Goal: Information Seeking & Learning: Compare options

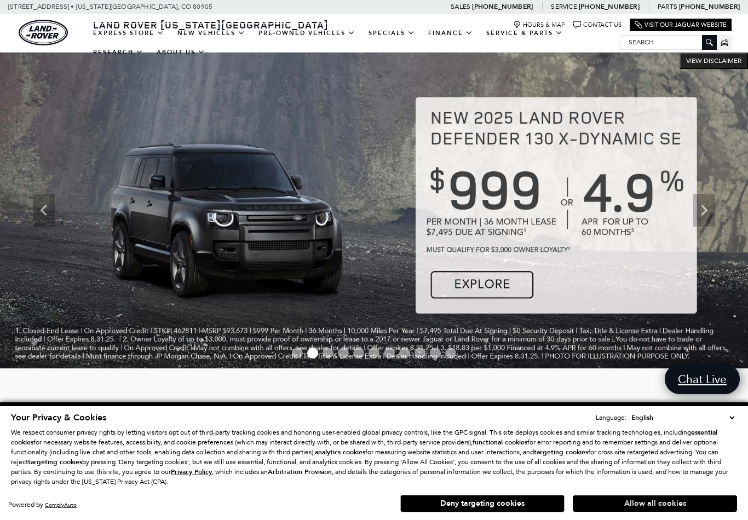
click at [628, 503] on button "Allow all cookies" at bounding box center [655, 504] width 164 height 16
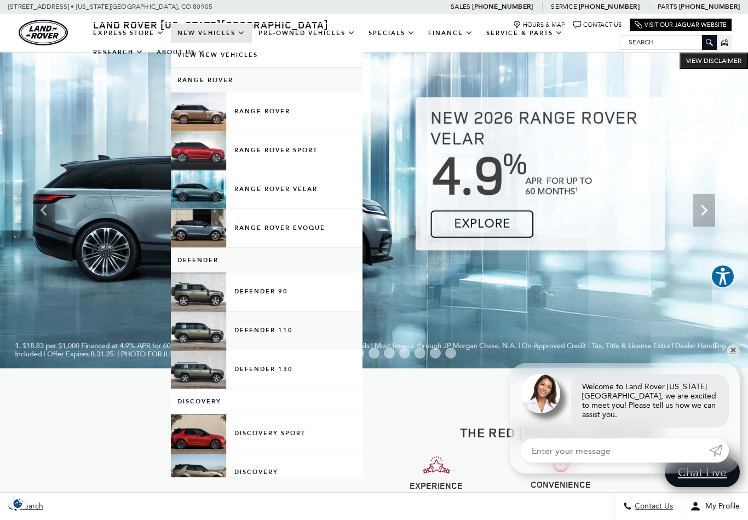
click at [278, 339] on link "Defender 110" at bounding box center [267, 331] width 192 height 38
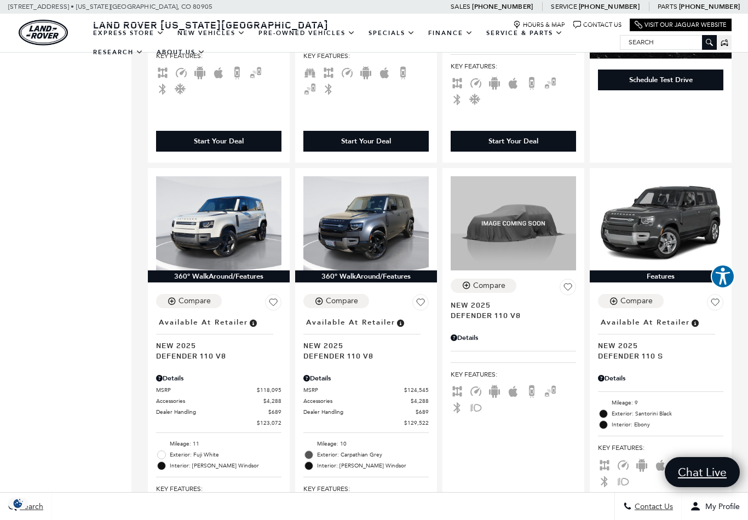
scroll to position [568, 0]
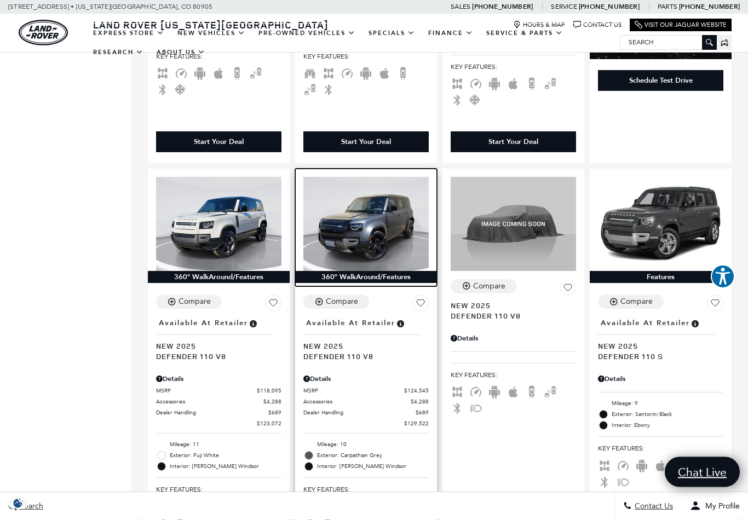
click at [381, 210] on img at bounding box center [365, 224] width 125 height 94
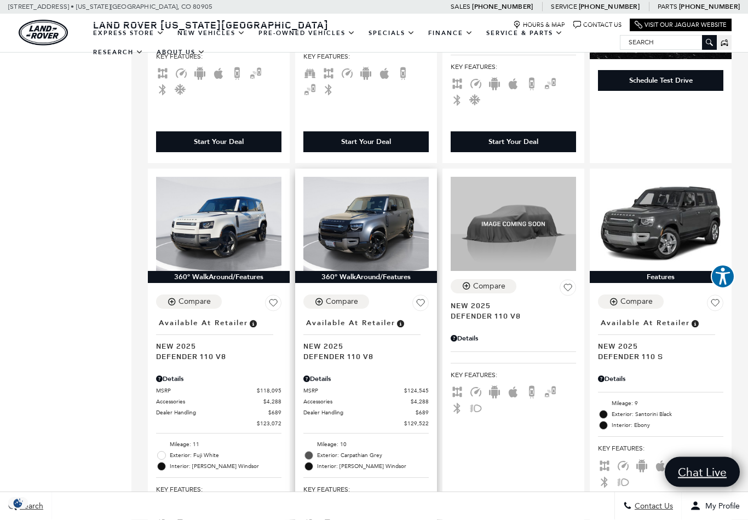
click at [348, 352] on span "Defender 110 V8" at bounding box center [361, 357] width 117 height 10
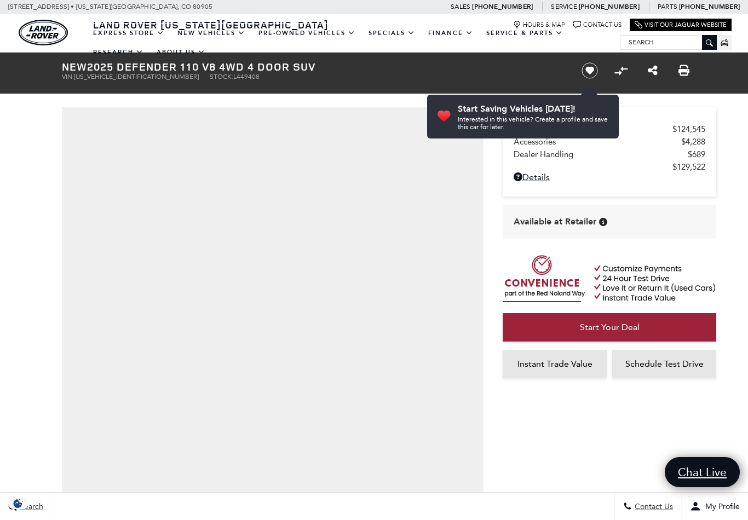
scroll to position [7, 0]
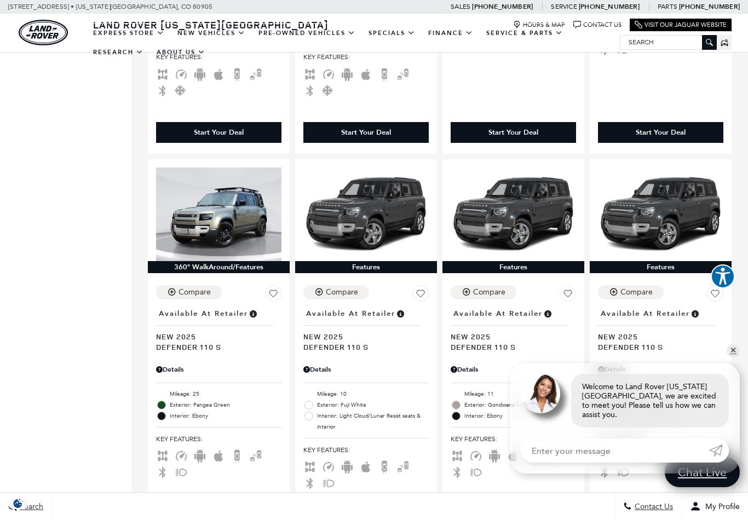
scroll to position [988, 0]
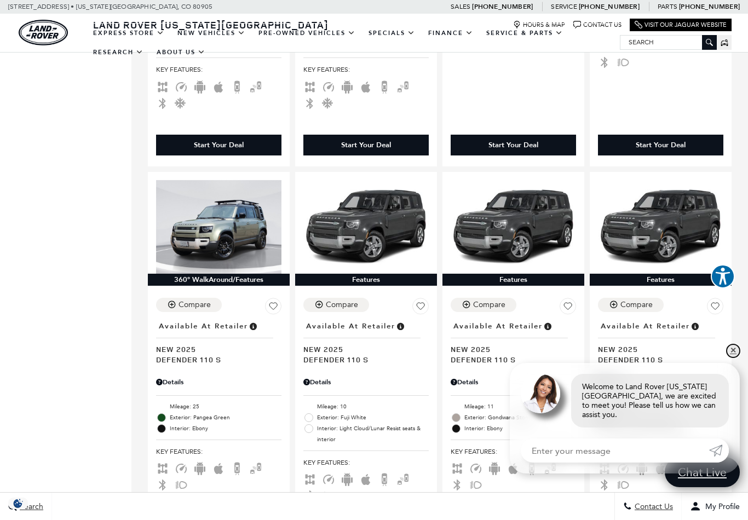
click at [731, 358] on link "✕" at bounding box center [733, 350] width 13 height 13
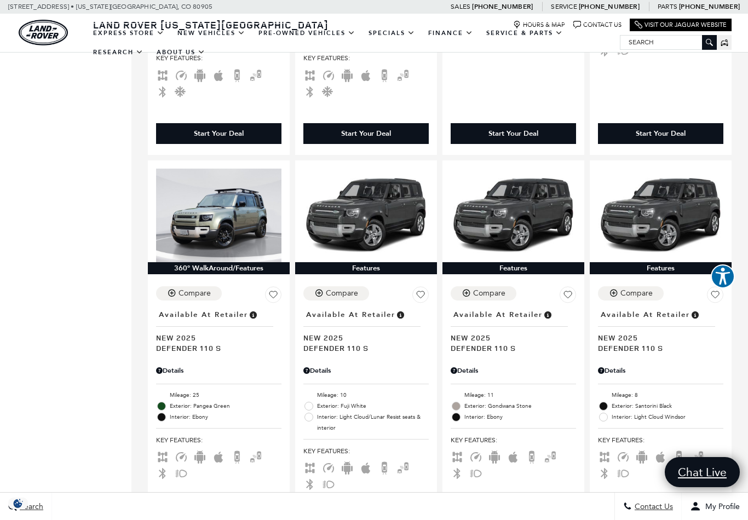
scroll to position [996, 0]
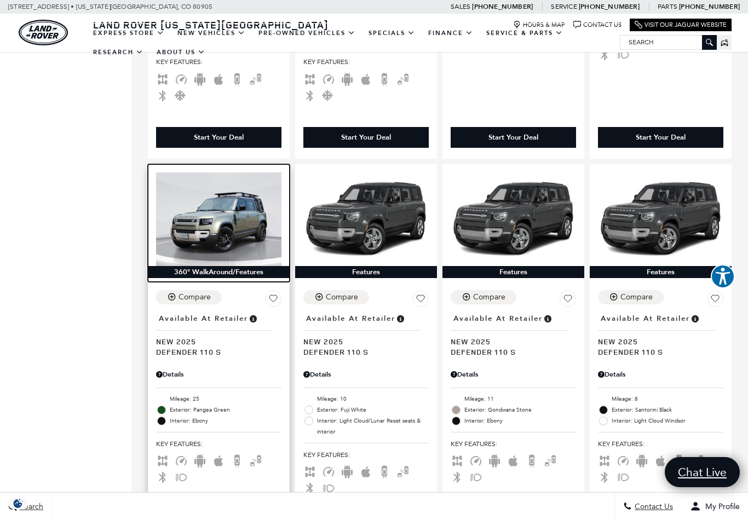
click at [237, 230] on img at bounding box center [218, 219] width 125 height 94
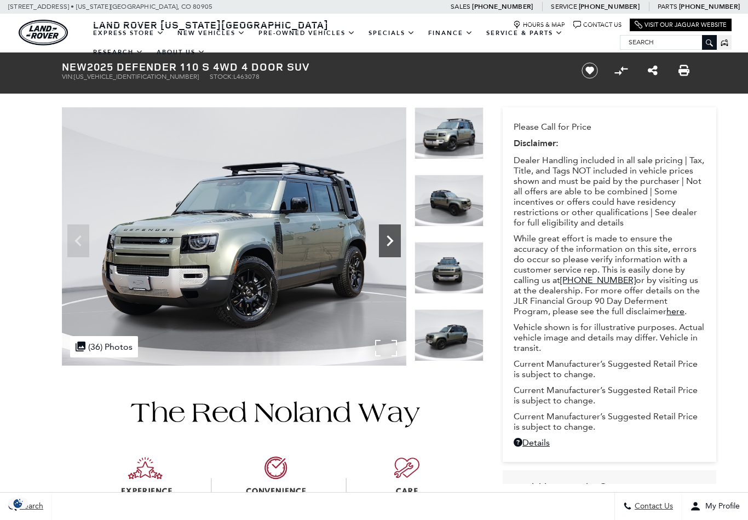
click at [392, 239] on icon "Next" at bounding box center [390, 241] width 22 height 22
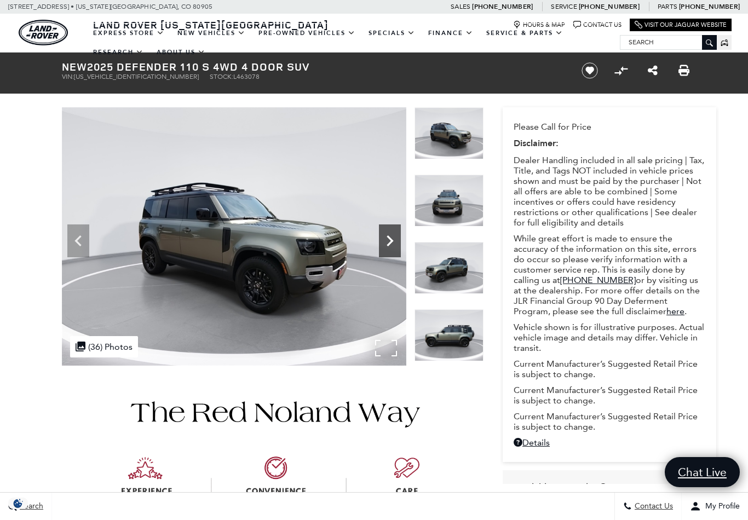
click at [392, 239] on icon "Next" at bounding box center [390, 240] width 7 height 11
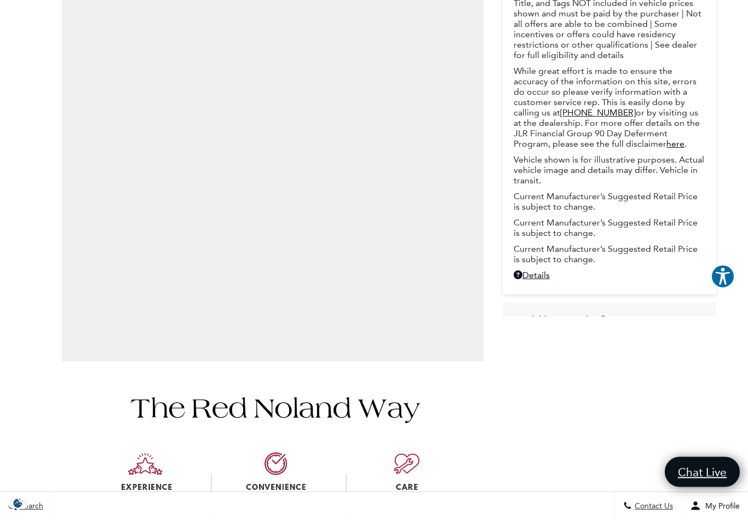
scroll to position [167, 0]
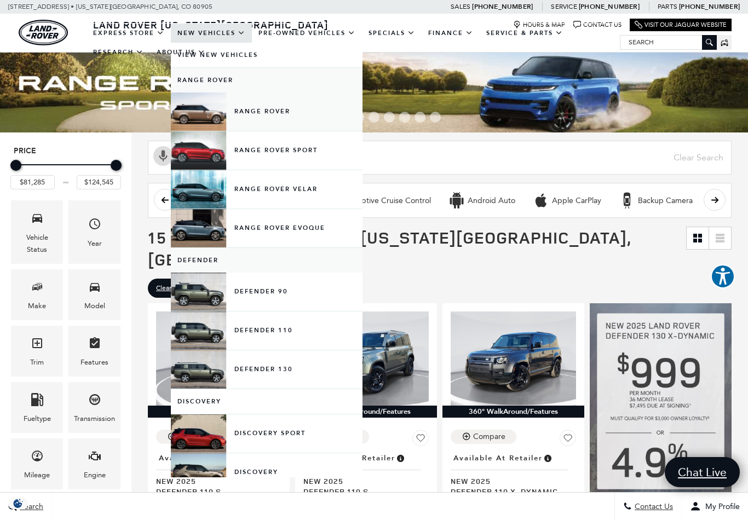
click at [287, 118] on link "Range Rover" at bounding box center [267, 112] width 192 height 38
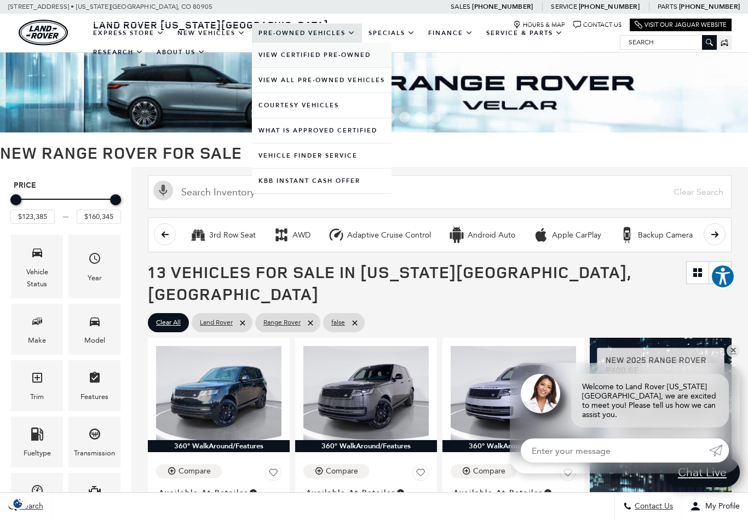
click at [351, 67] on link "View Certified Pre-Owned" at bounding box center [322, 55] width 140 height 25
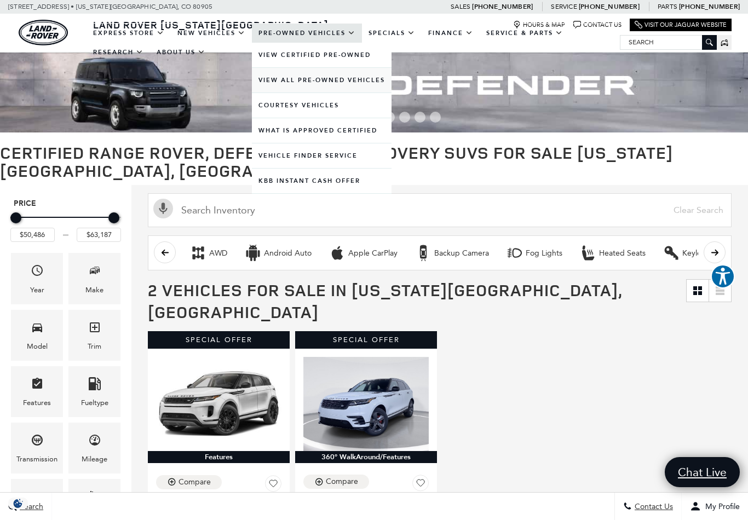
click at [365, 88] on link "View All Pre-Owned Vehicles" at bounding box center [322, 80] width 140 height 25
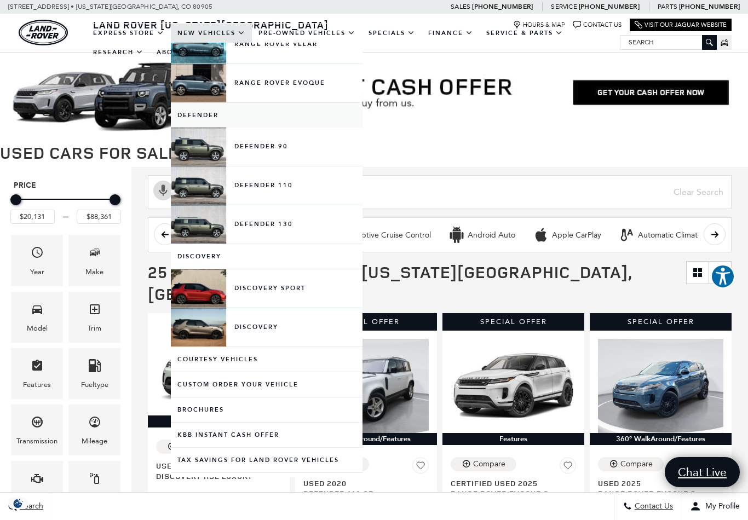
scroll to position [147, 0]
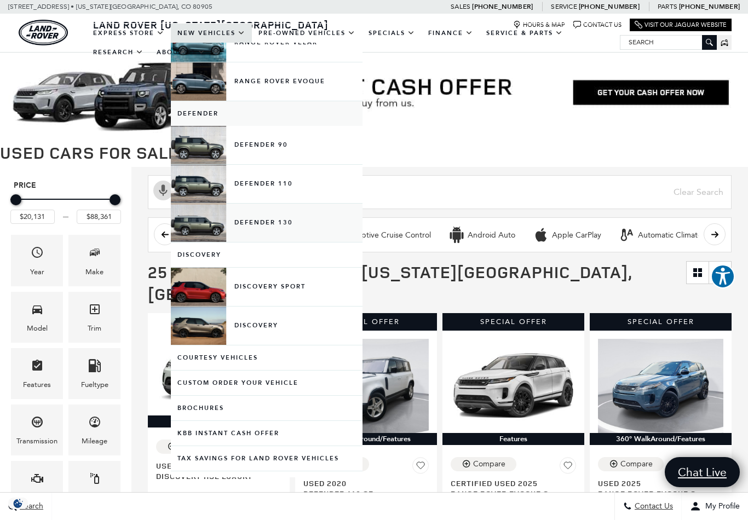
click at [286, 236] on link "Defender 130" at bounding box center [267, 223] width 192 height 38
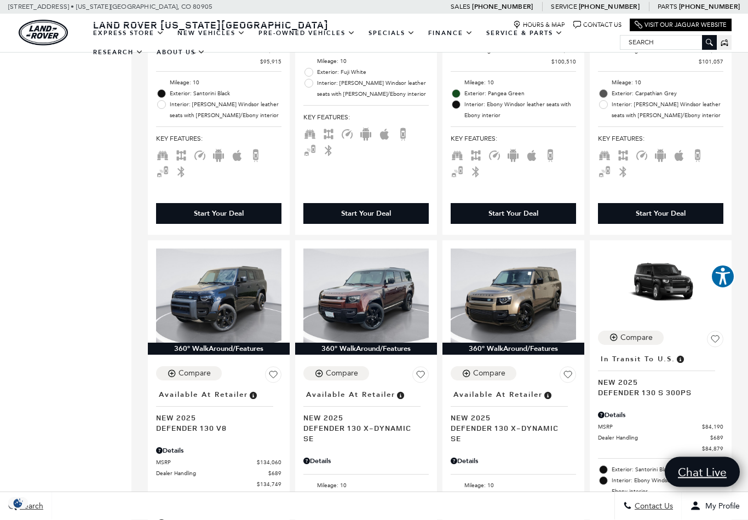
scroll to position [508, 0]
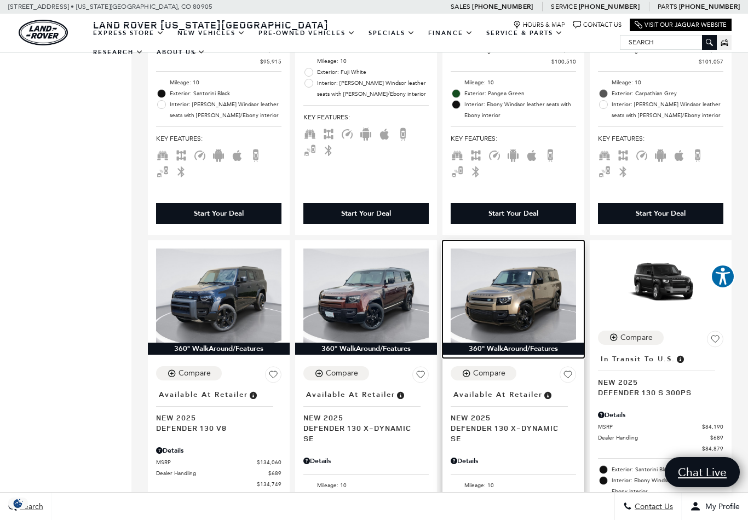
click at [541, 309] on img at bounding box center [513, 296] width 125 height 94
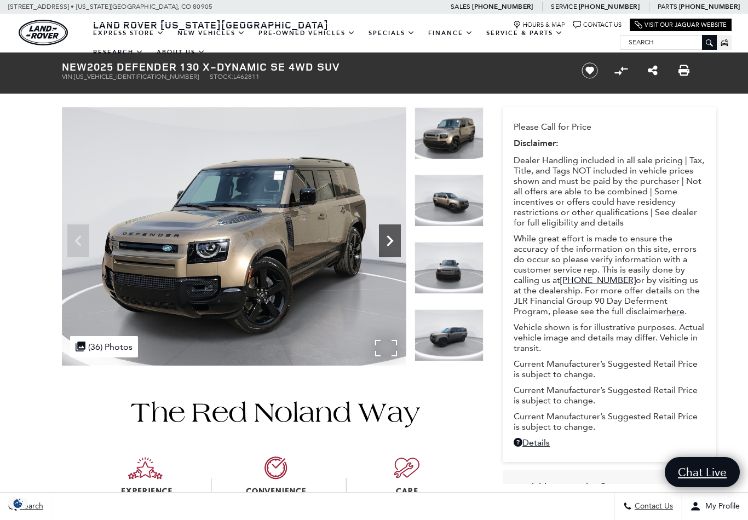
click at [390, 234] on icon "Next" at bounding box center [390, 241] width 22 height 22
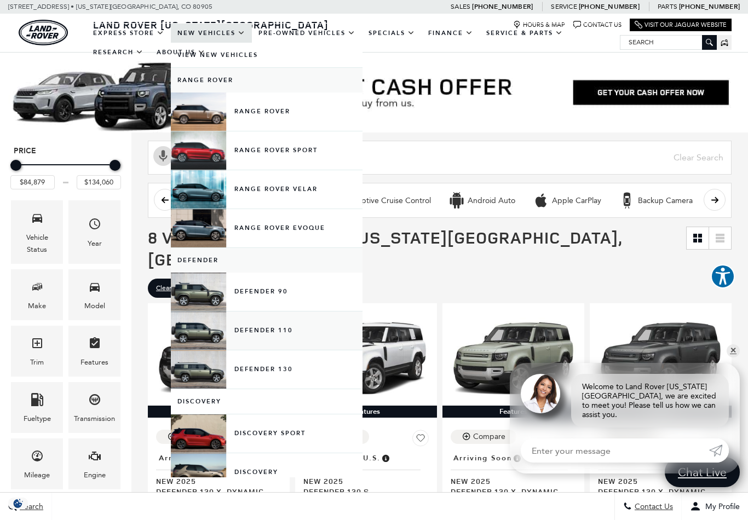
click at [204, 344] on link "Defender 110" at bounding box center [267, 331] width 192 height 38
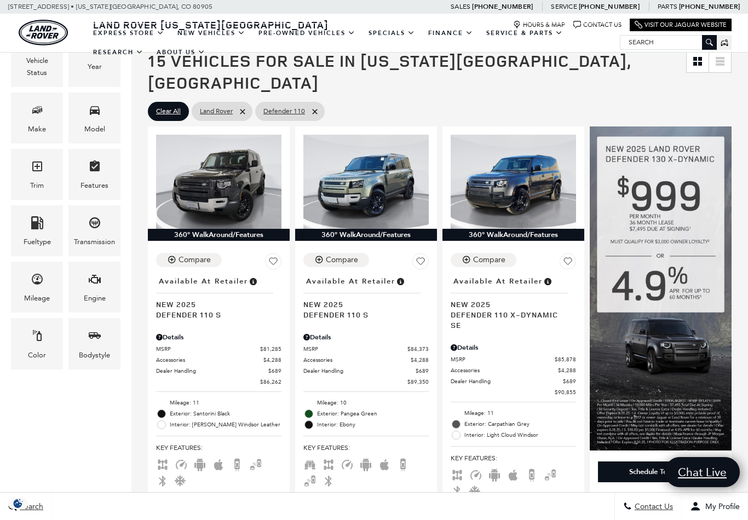
scroll to position [176, 0]
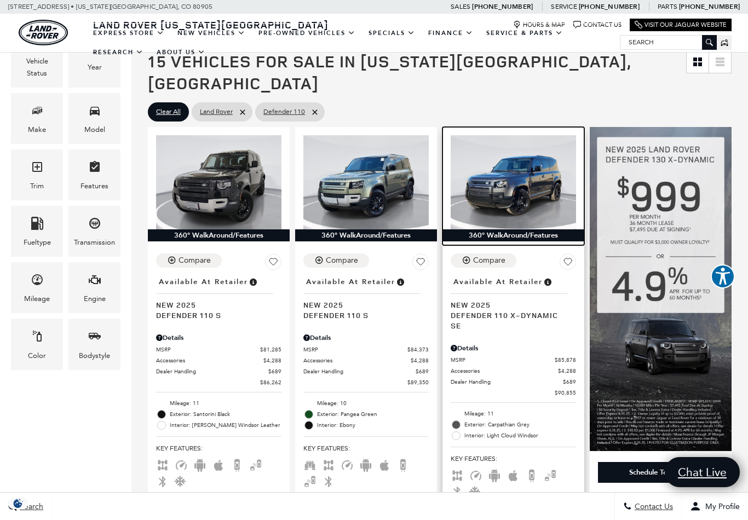
click at [481, 166] on img at bounding box center [513, 182] width 125 height 94
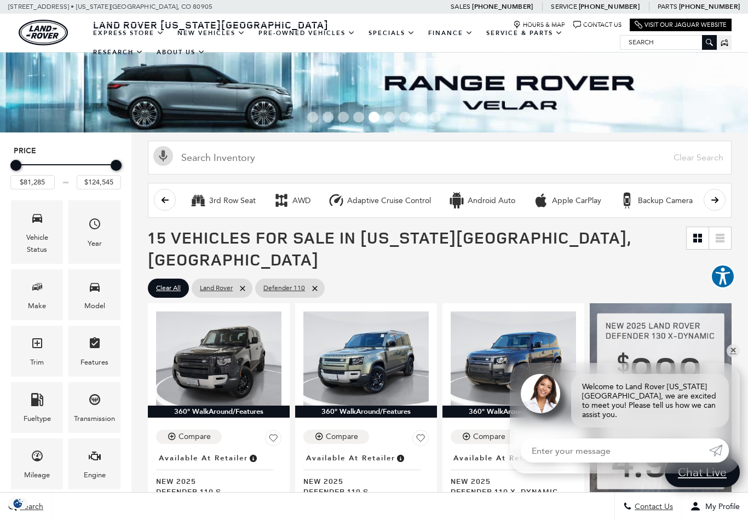
click at [0, 0] on link "View All Pre-Owned Vehicles" at bounding box center [0, 0] width 0 height 0
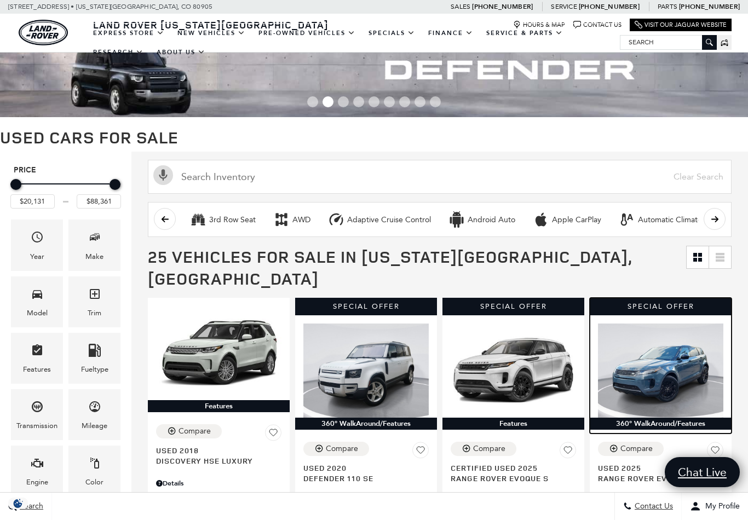
click at [657, 298] on div "Special Offer" at bounding box center [661, 307] width 142 height 18
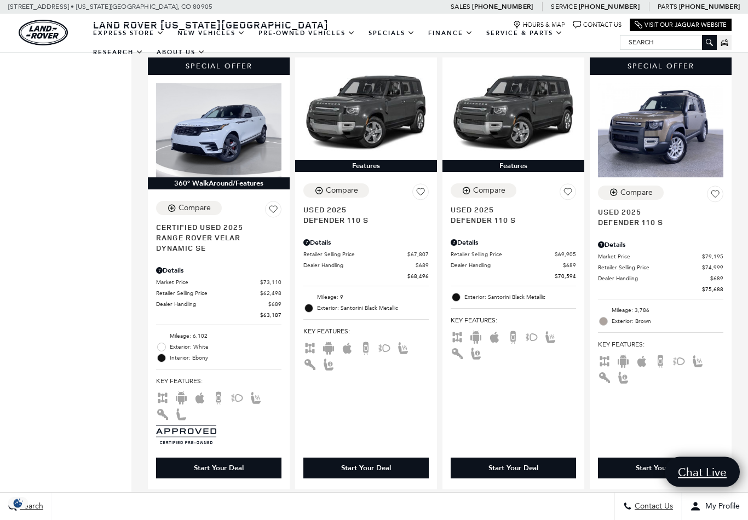
scroll to position [683, 0]
click at [660, 112] on img at bounding box center [660, 130] width 125 height 94
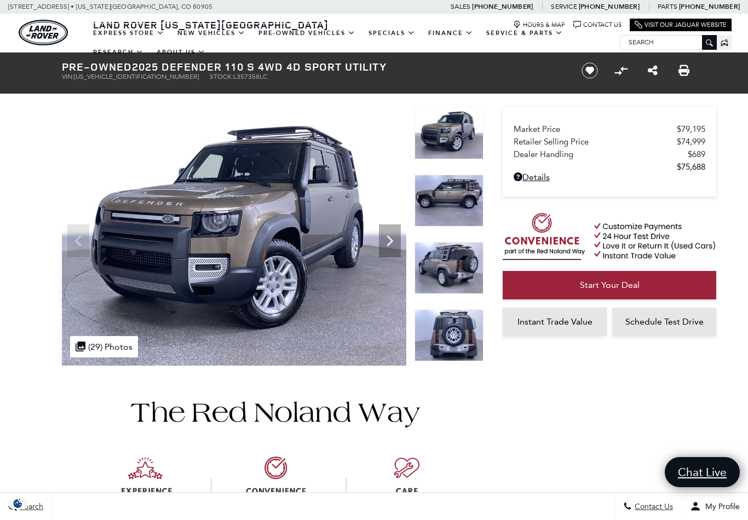
click at [385, 247] on icon "Next" at bounding box center [390, 241] width 22 height 22
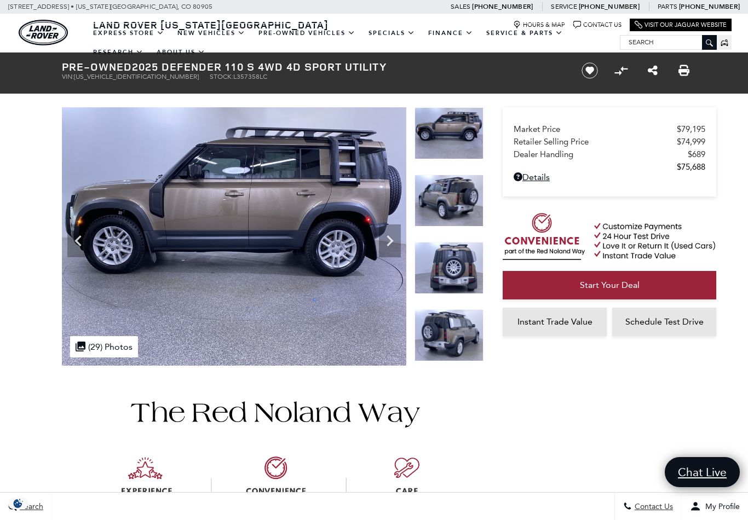
click at [390, 241] on icon "Next" at bounding box center [390, 241] width 22 height 22
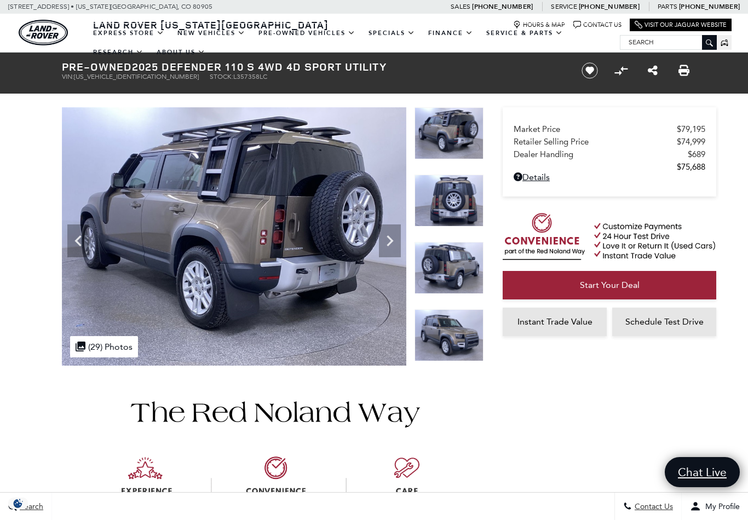
click at [388, 251] on icon "Next" at bounding box center [390, 241] width 22 height 22
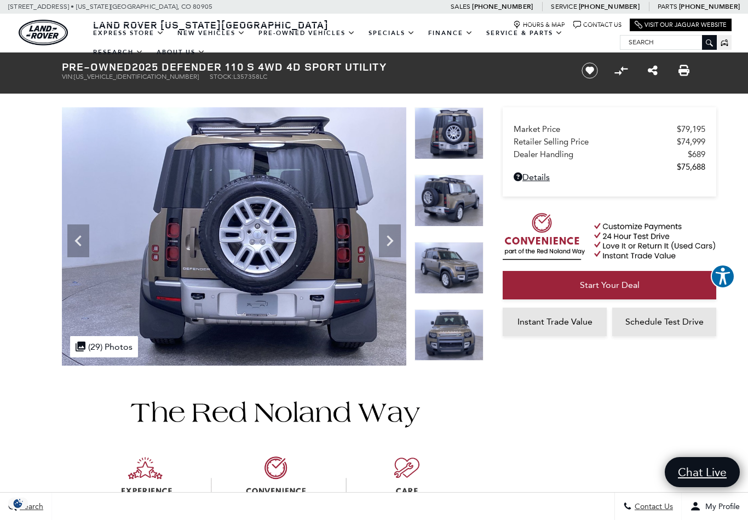
click at [391, 235] on icon "Next" at bounding box center [390, 241] width 22 height 22
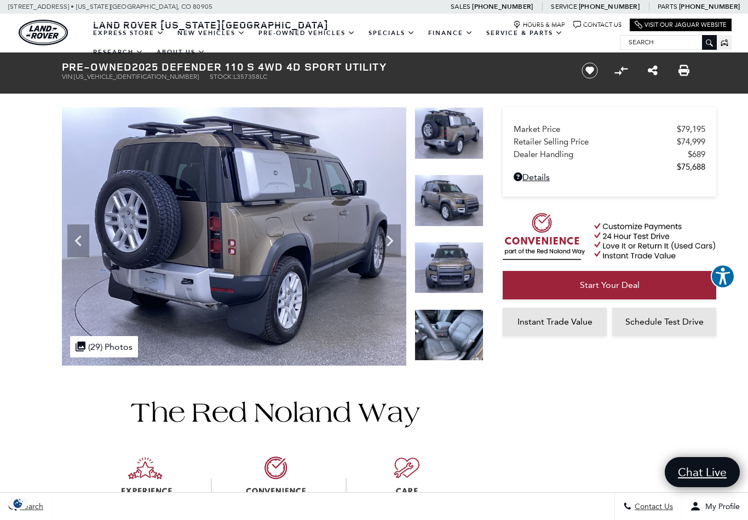
click at [390, 241] on icon "Next" at bounding box center [390, 241] width 22 height 22
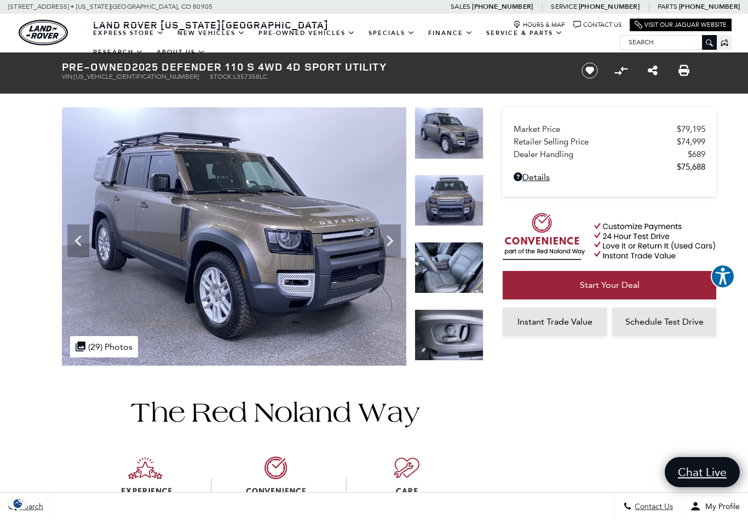
click at [393, 239] on icon "Next" at bounding box center [390, 241] width 22 height 22
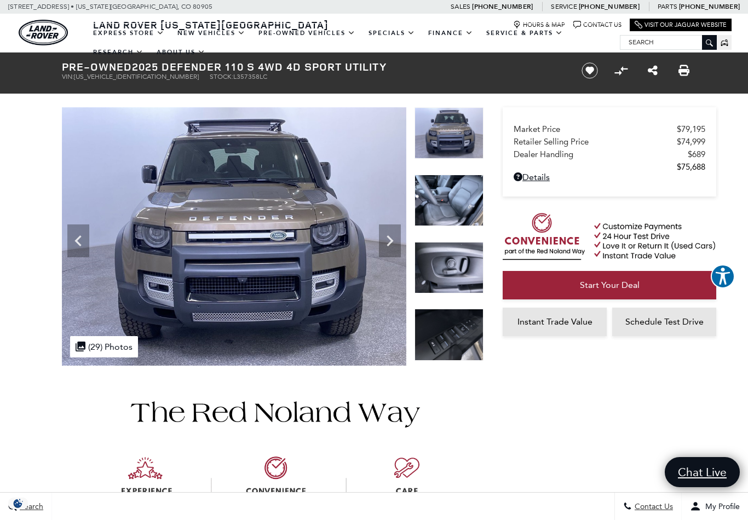
click at [388, 244] on icon "Next" at bounding box center [390, 240] width 7 height 11
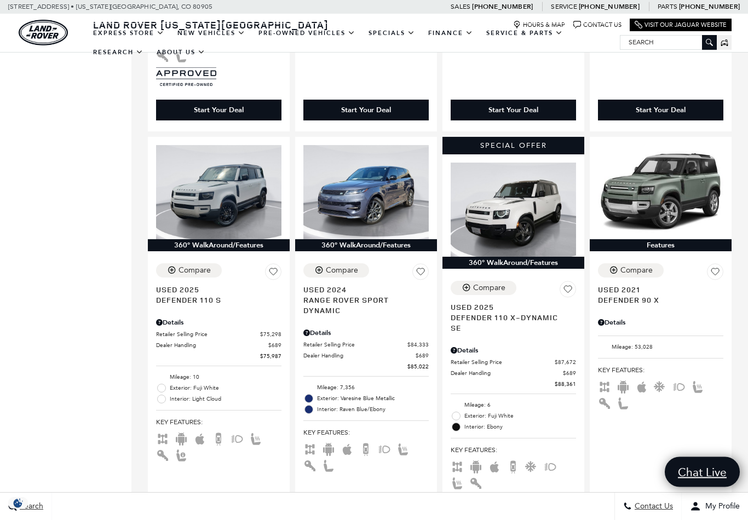
scroll to position [1041, 0]
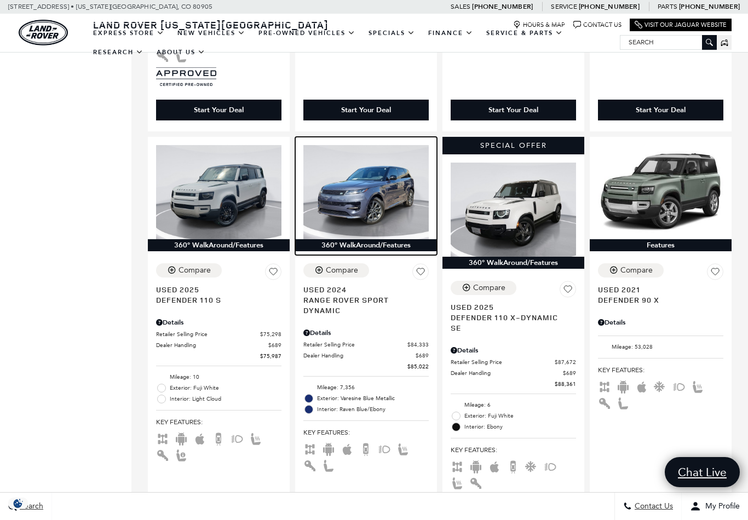
click at [376, 192] on img at bounding box center [365, 192] width 125 height 94
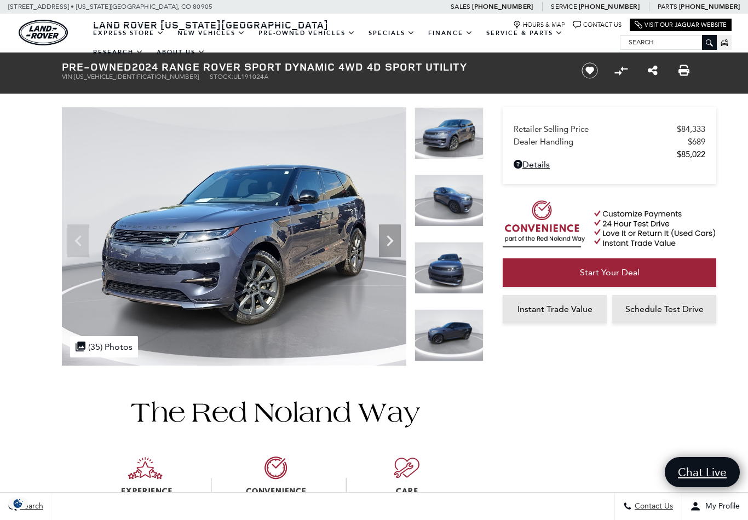
click at [389, 243] on icon "Next" at bounding box center [390, 240] width 7 height 11
